Goal: Navigation & Orientation: Find specific page/section

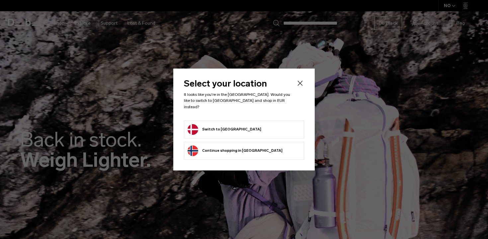
click at [225, 127] on button "Switch to Denmark" at bounding box center [225, 129] width 74 height 11
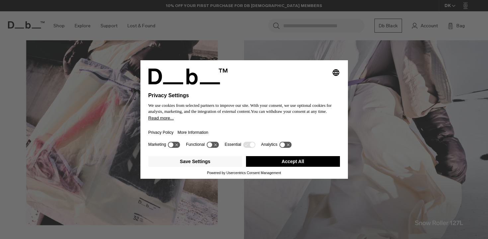
scroll to position [543, 0]
click at [299, 159] on button "Accept All" at bounding box center [293, 161] width 94 height 11
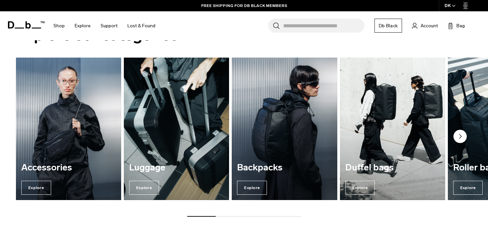
scroll to position [786, 0]
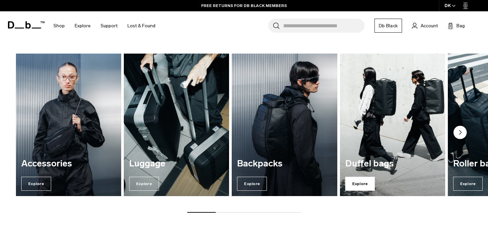
click at [359, 181] on span "Explore" at bounding box center [360, 183] width 30 height 14
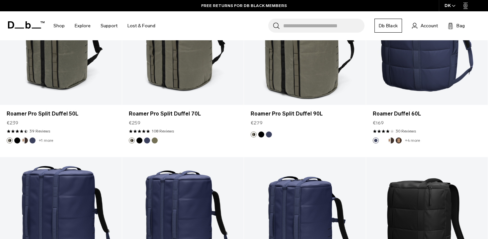
scroll to position [390, 0]
